Goal: Information Seeking & Learning: Learn about a topic

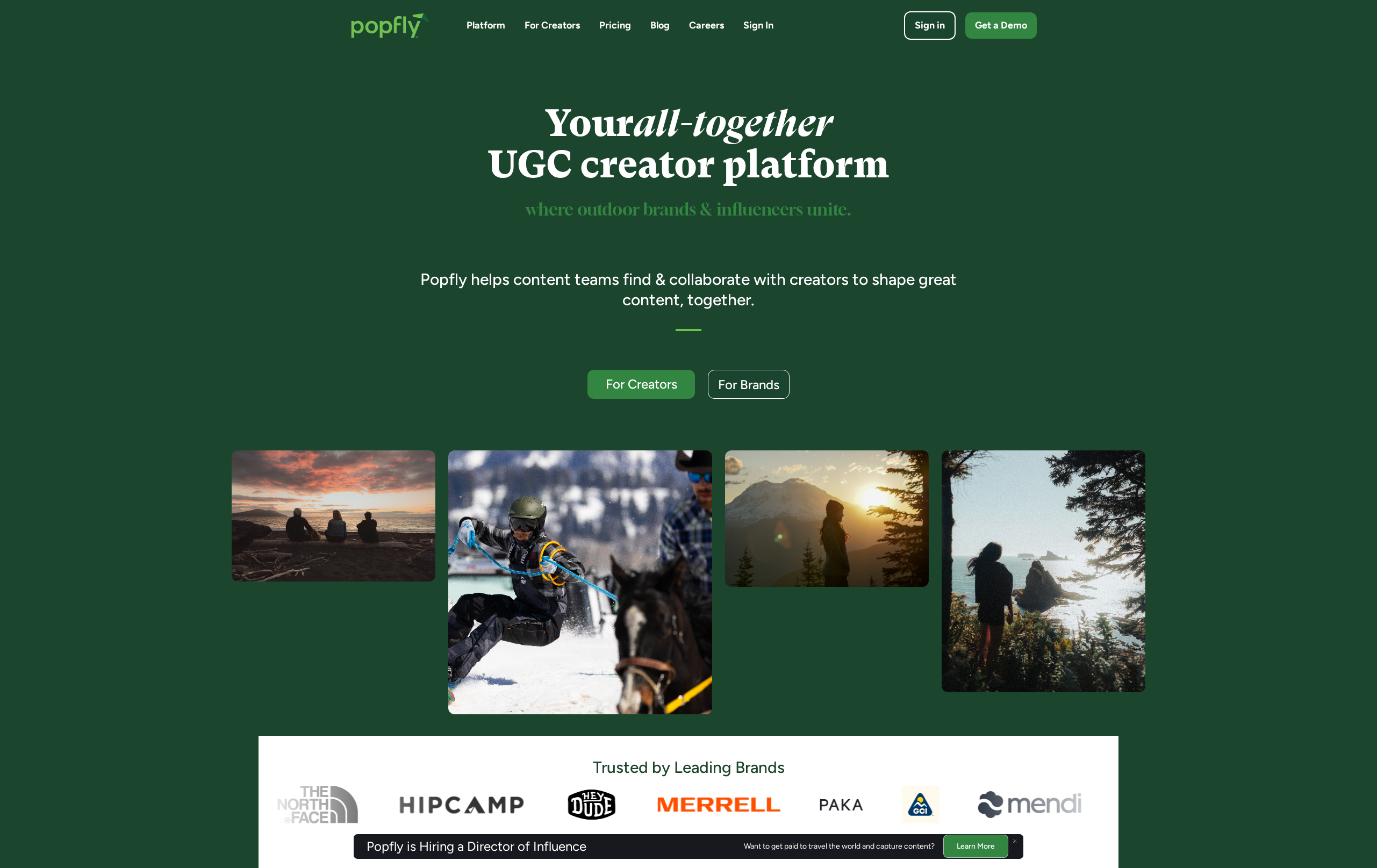
click at [616, 25] on link "Pricing" at bounding box center [615, 26] width 32 height 13
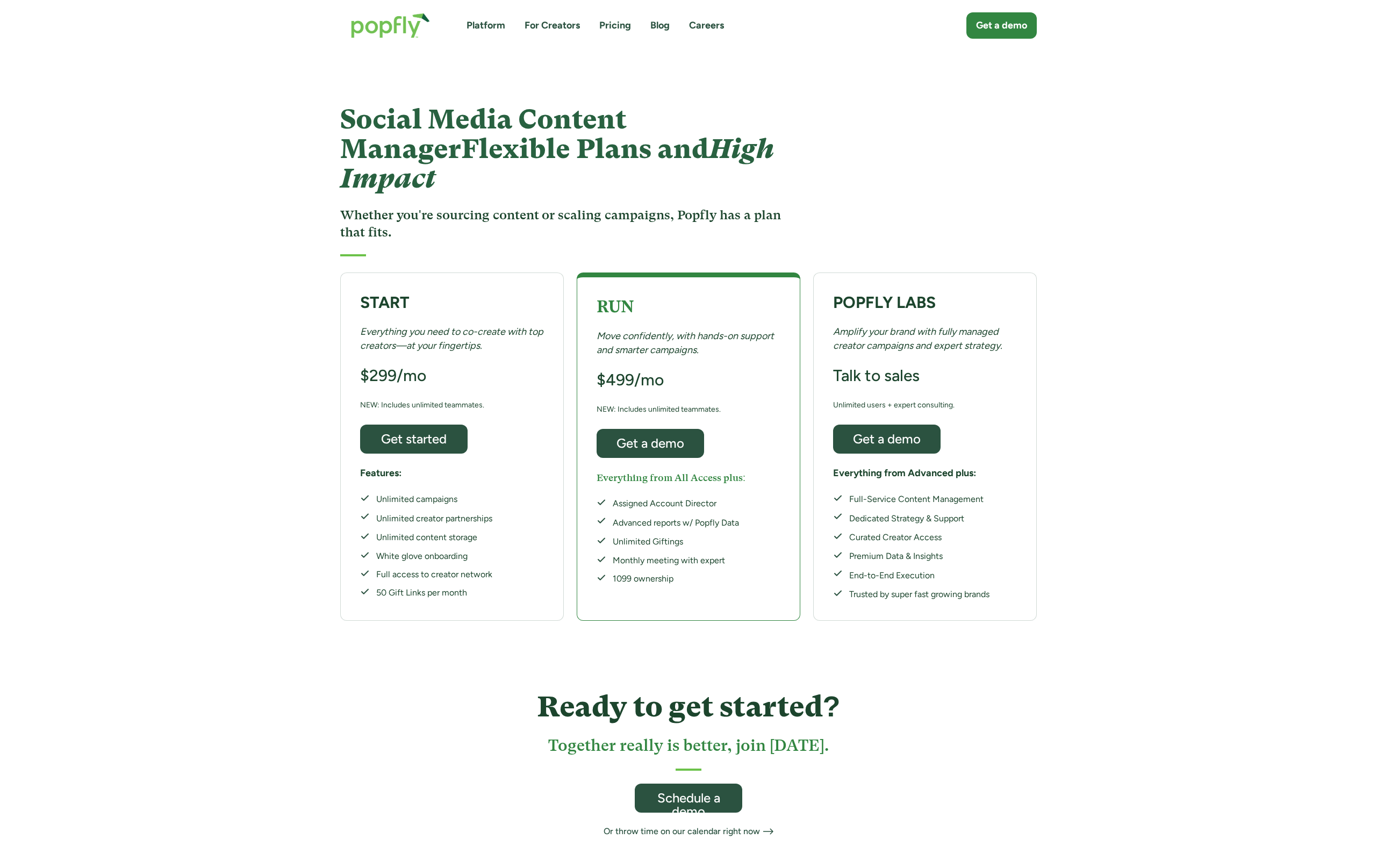
scroll to position [1524, 0]
click at [844, 25] on div "Platform For Creators Pricing Blog Careers Get a demo" at bounding box center [689, 26] width 697 height 47
